Goal: Navigation & Orientation: Go to known website

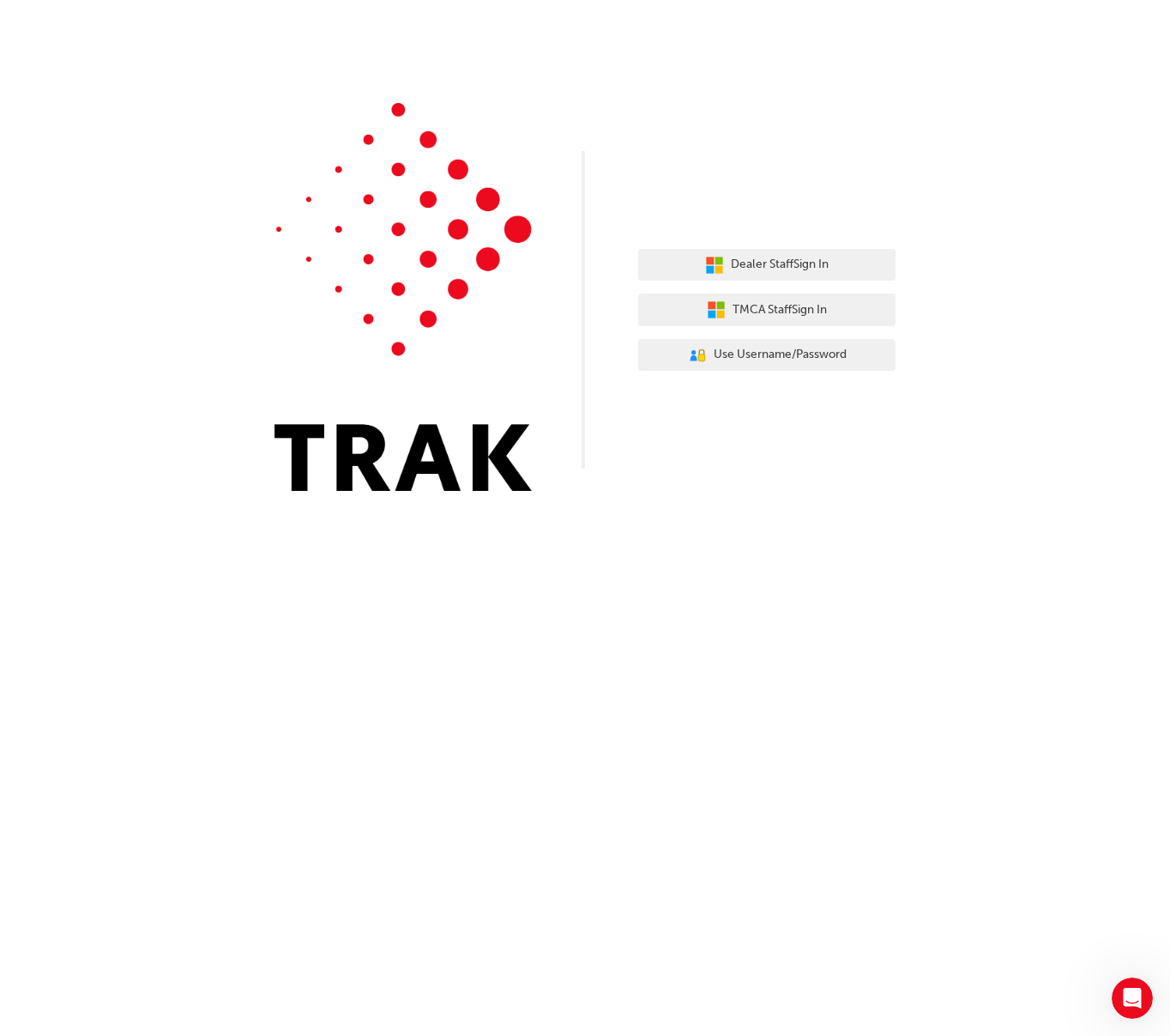
click at [753, 451] on div "Dealer Staff Sign In TMCA Staff Sign In User Authentication Icon - Blue Person,…" at bounding box center [585, 258] width 1170 height 517
drag, startPoint x: 812, startPoint y: 269, endPoint x: 843, endPoint y: 275, distance: 31.6
click at [812, 268] on span "Dealer Staff Sign In" at bounding box center [779, 265] width 98 height 20
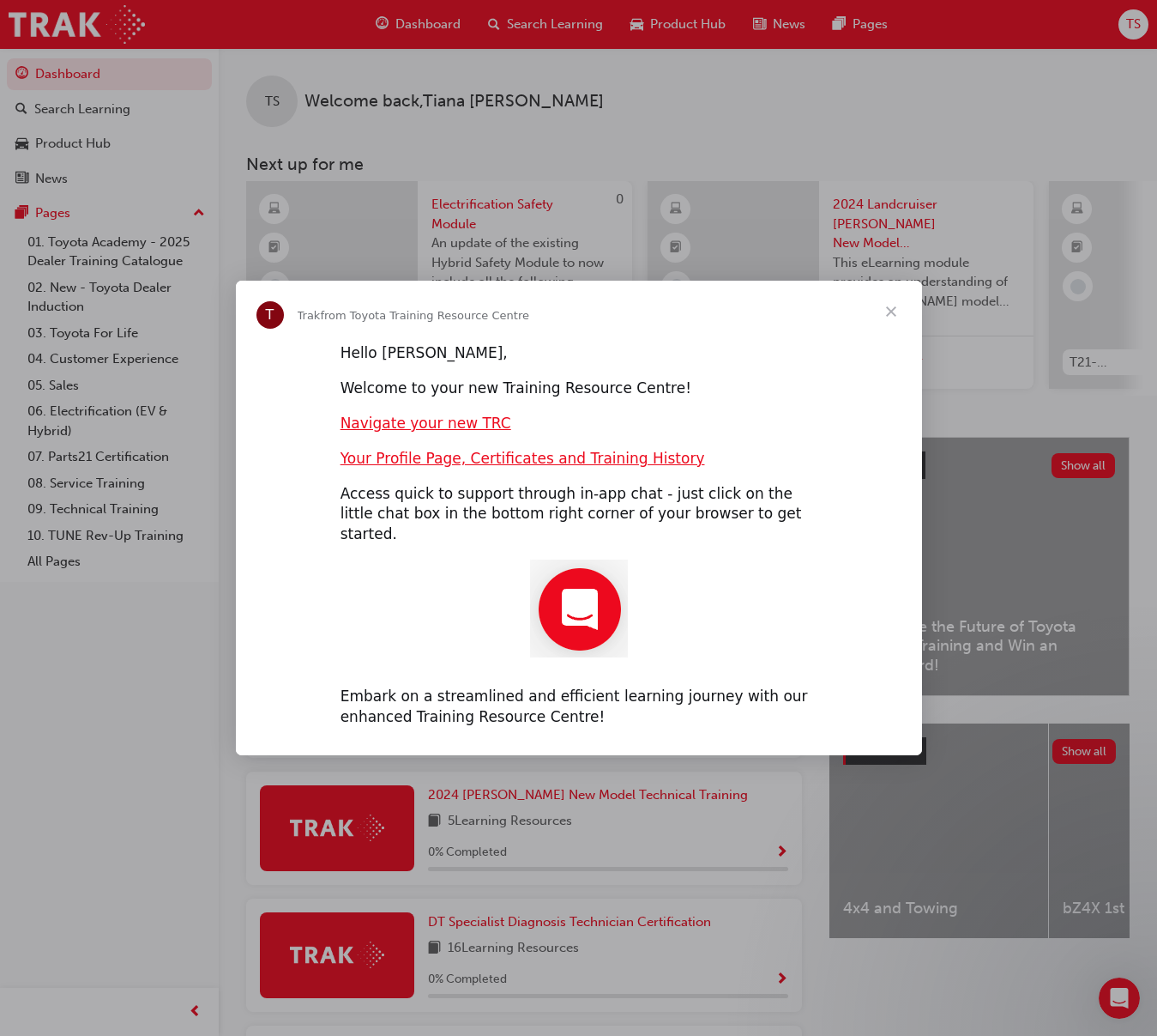
click at [624, 178] on div "Intercom messenger" at bounding box center [578, 518] width 1157 height 1036
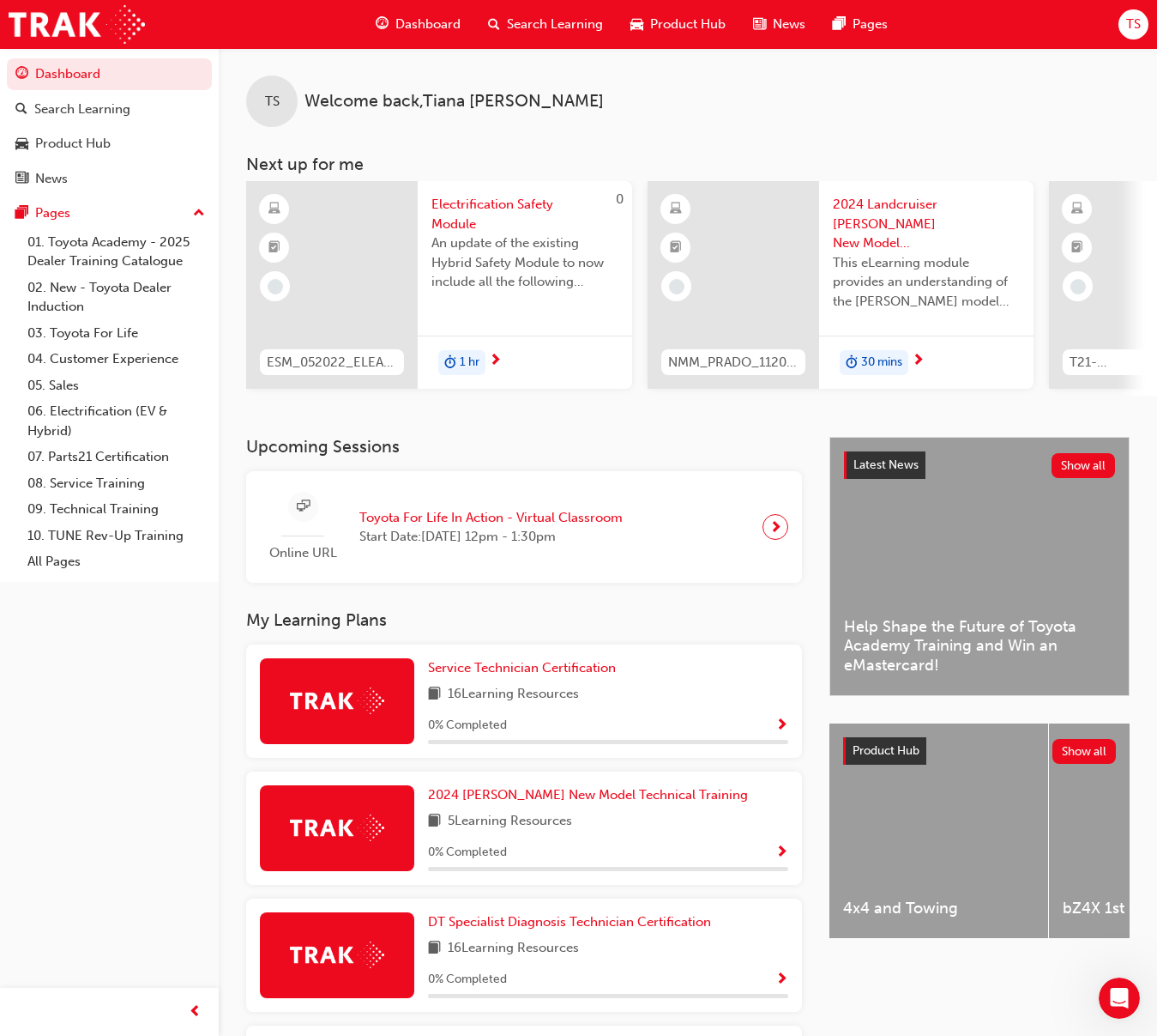
click at [1039, 50] on div "TS Welcome back , Tiana Seminara" at bounding box center [688, 88] width 939 height 78
